Goal: Information Seeking & Learning: Learn about a topic

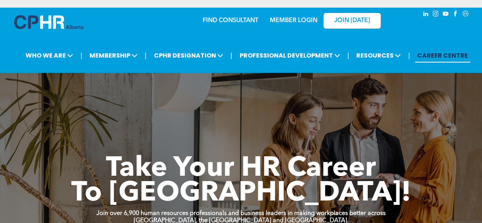
click at [299, 22] on link "MEMBER LOGIN" at bounding box center [294, 21] width 48 height 6
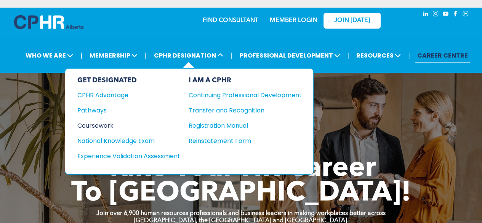
click at [100, 121] on div "Coursework" at bounding box center [123, 126] width 93 height 10
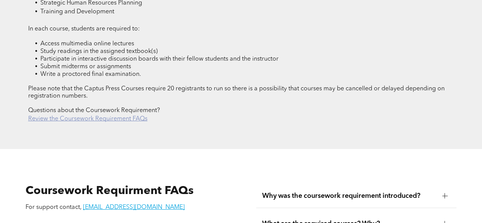
scroll to position [1128, 0]
click at [81, 115] on link "Review the Coursework Requirement FAQs" at bounding box center [87, 118] width 119 height 6
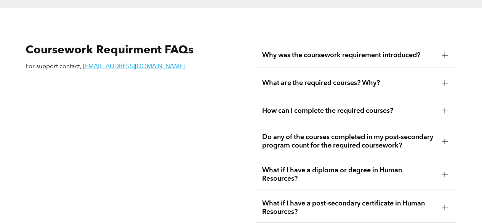
scroll to position [1273, 0]
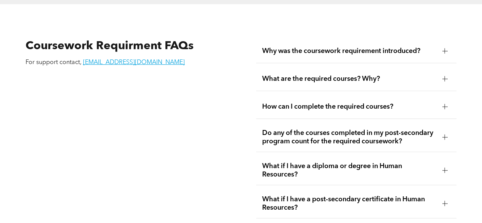
click at [446, 48] on div at bounding box center [444, 50] width 5 height 5
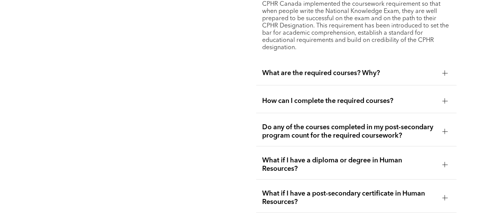
scroll to position [1352, 0]
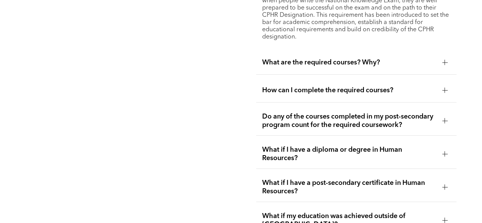
click at [446, 60] on div at bounding box center [444, 62] width 5 height 5
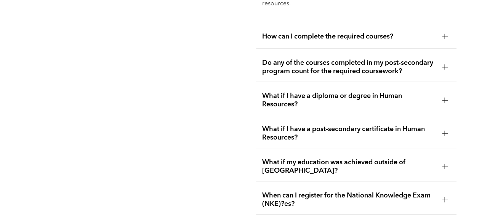
scroll to position [1486, 0]
click at [446, 34] on div at bounding box center [444, 36] width 5 height 5
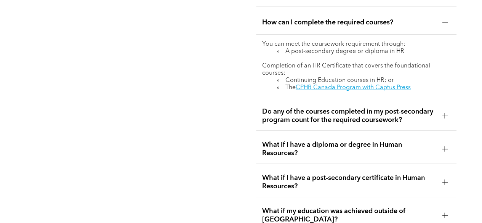
scroll to position [1357, 0]
click at [403, 86] on link "CPHR Canada Program with Captus Press" at bounding box center [353, 87] width 115 height 6
click at [443, 110] on div at bounding box center [444, 115] width 11 height 11
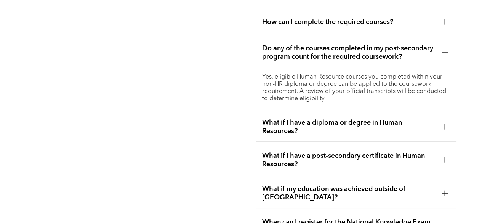
click at [446, 124] on div at bounding box center [444, 126] width 5 height 5
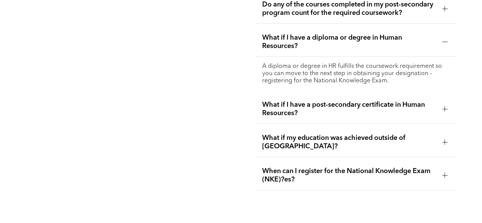
scroll to position [1402, 0]
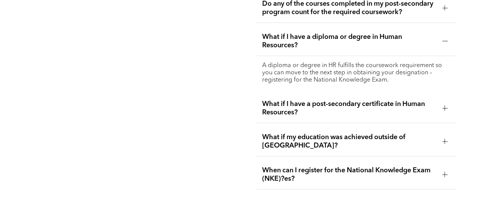
click at [445, 105] on div at bounding box center [444, 107] width 5 height 5
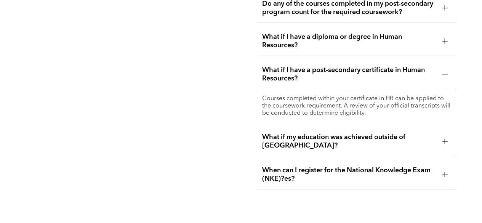
click at [444, 139] on div at bounding box center [444, 141] width 0 height 5
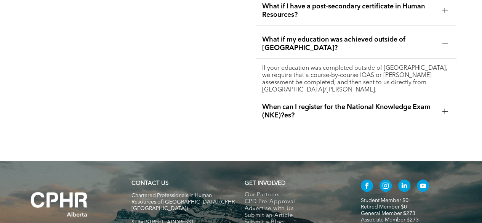
scroll to position [1466, 0]
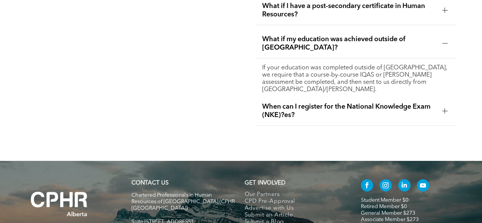
click at [443, 110] on div at bounding box center [444, 110] width 5 height 0
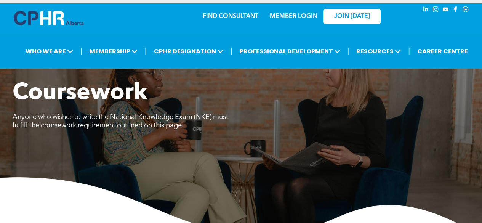
scroll to position [0, 0]
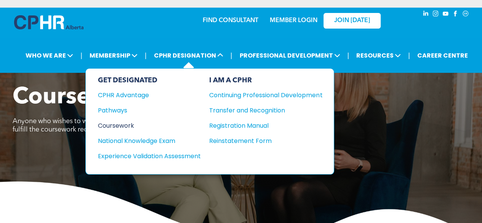
click at [128, 121] on div "Coursework" at bounding box center [144, 126] width 93 height 10
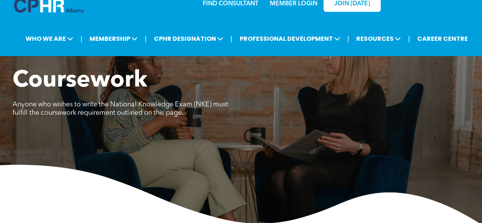
scroll to position [19, 0]
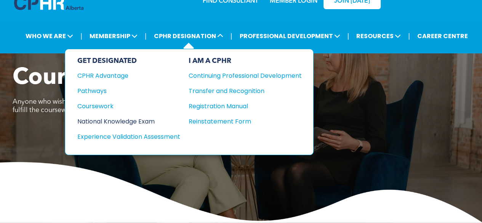
click at [144, 117] on div "National Knowledge Exam" at bounding box center [123, 122] width 93 height 10
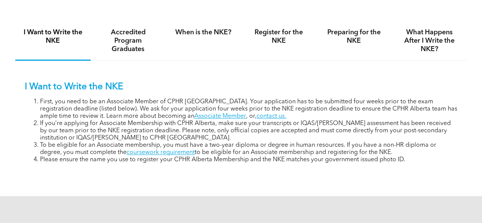
scroll to position [473, 0]
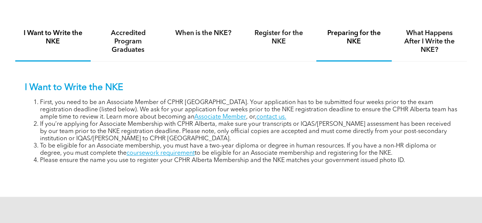
click at [358, 35] on h4 "Preparing for the NKE" at bounding box center [354, 37] width 62 height 17
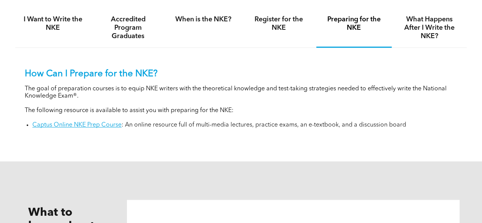
scroll to position [489, 0]
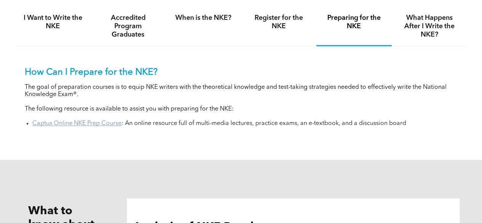
click at [96, 126] on link "Captus Online NKE Prep Course" at bounding box center [76, 123] width 89 height 6
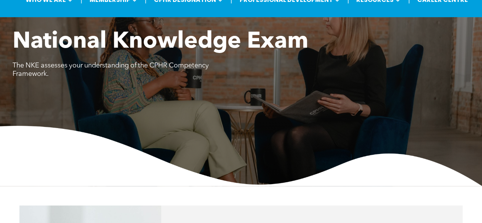
scroll to position [0, 0]
